Goal: Task Accomplishment & Management: Use online tool/utility

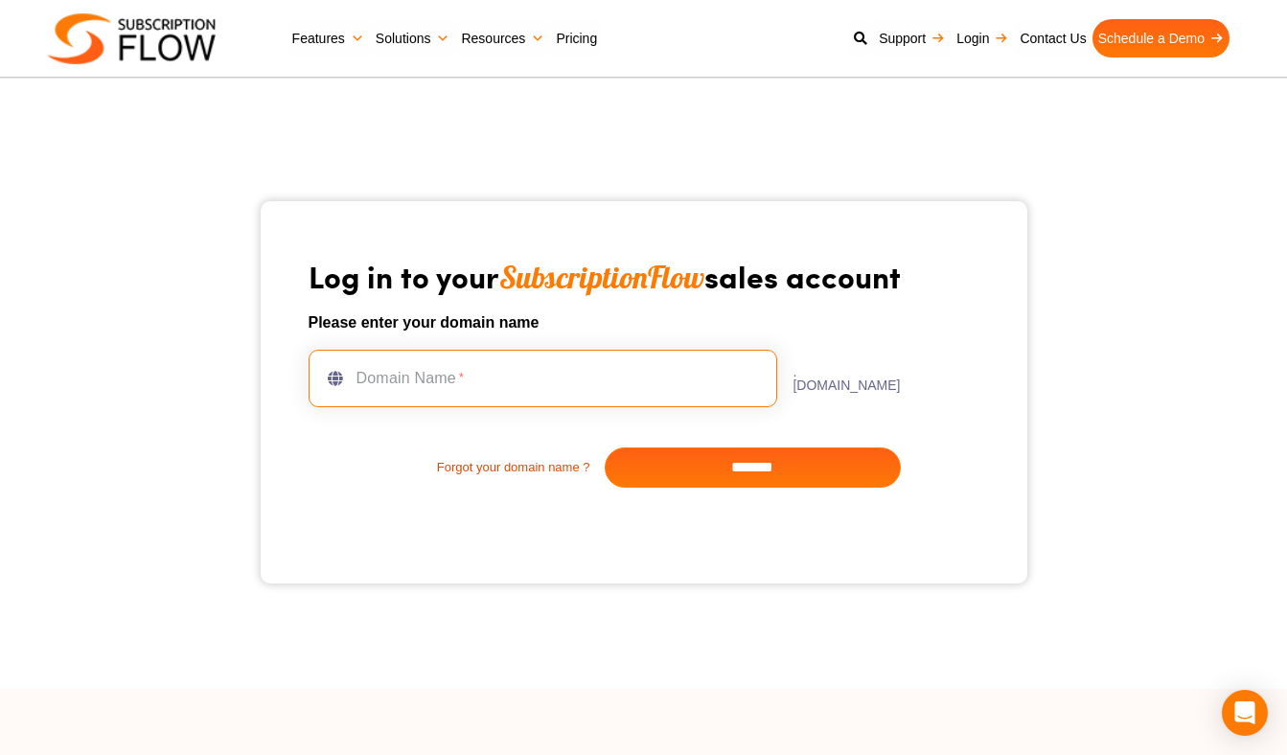
click at [470, 369] on input "text" at bounding box center [544, 378] width 470 height 57
type input "**********"
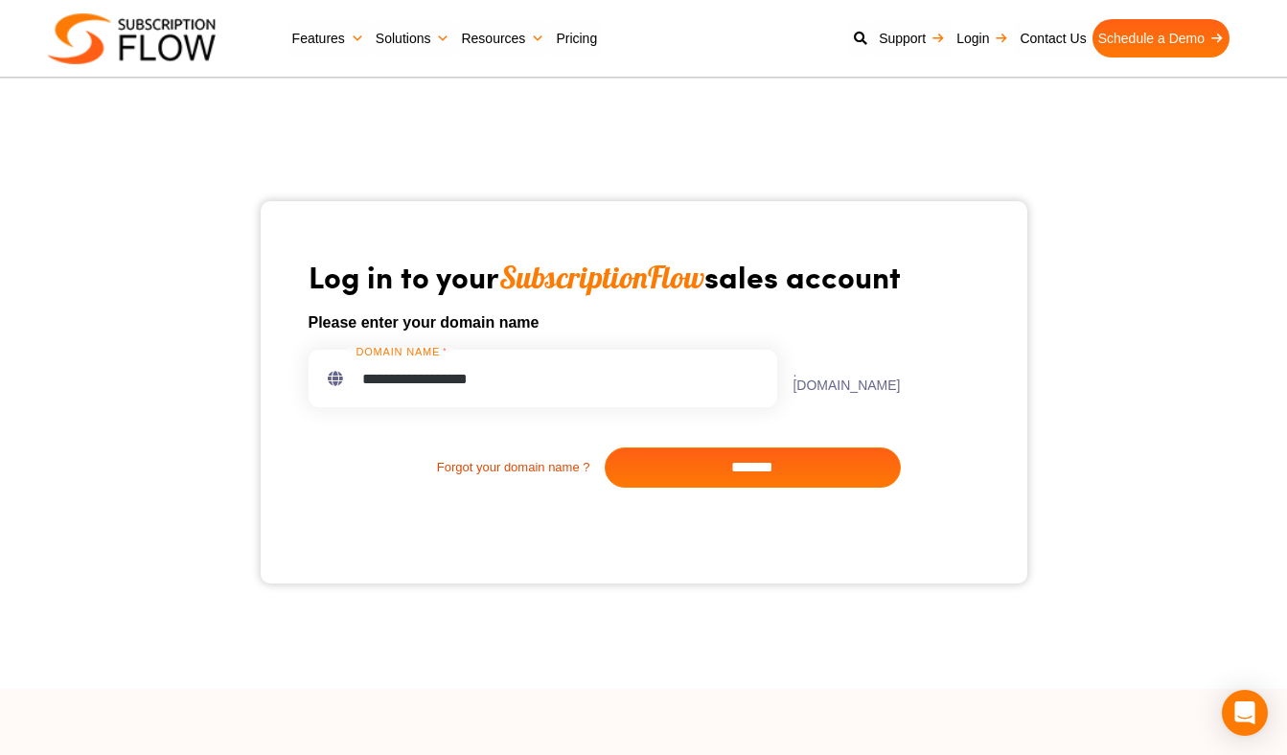
click at [689, 465] on input "*******" at bounding box center [753, 467] width 296 height 40
